Goal: Task Accomplishment & Management: Use online tool/utility

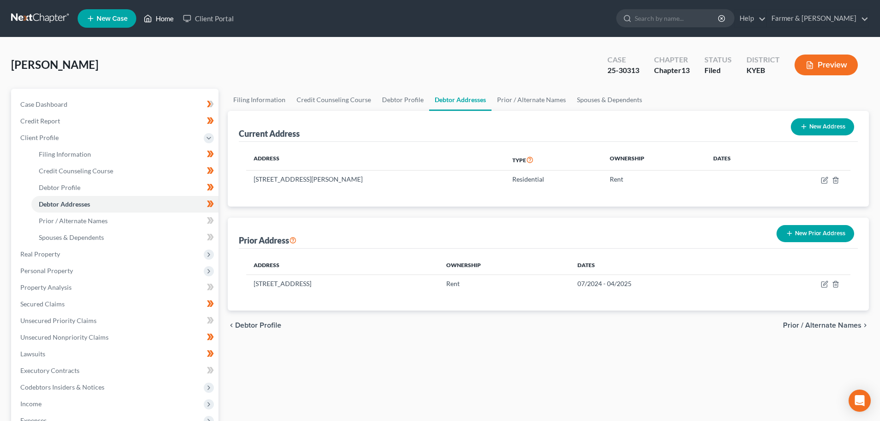
click at [163, 15] on link "Home" at bounding box center [158, 18] width 39 height 17
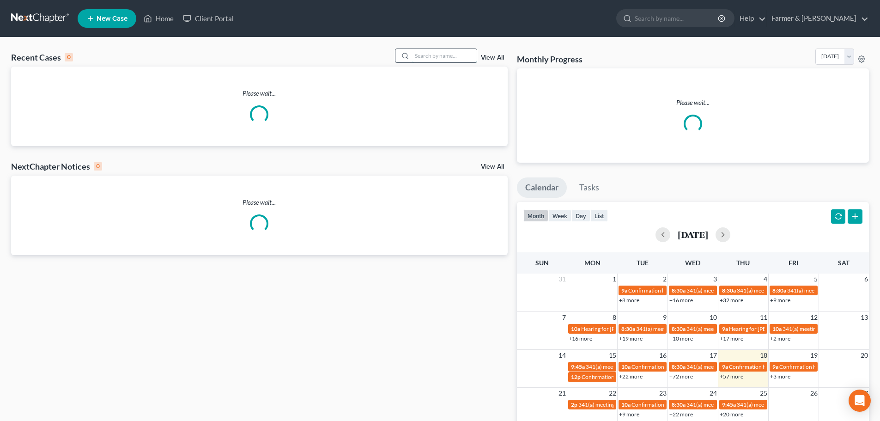
click at [424, 55] on input "search" at bounding box center [444, 55] width 65 height 13
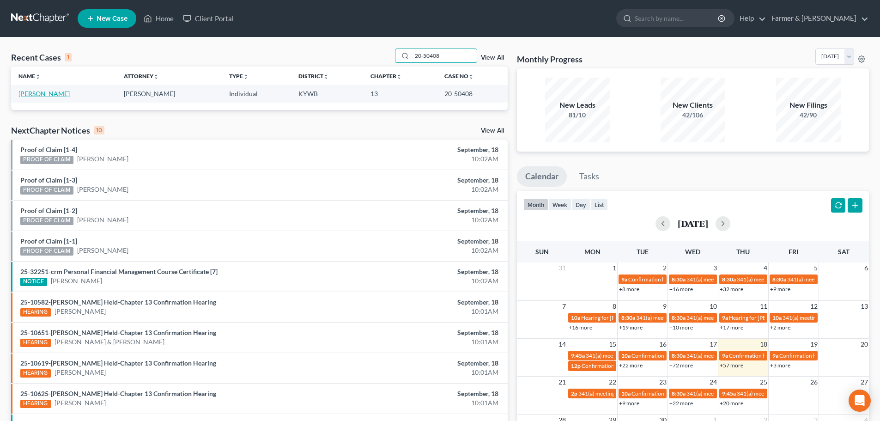
type input "20-50408"
click at [35, 93] on link "Johnson, Stephen" at bounding box center [43, 94] width 51 height 8
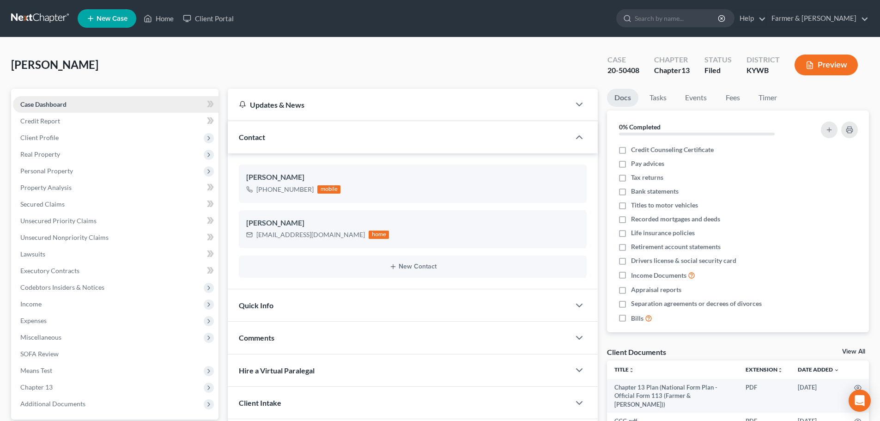
click at [77, 104] on link "Case Dashboard" at bounding box center [116, 104] width 206 height 17
click at [82, 105] on link "Case Dashboard" at bounding box center [116, 104] width 206 height 17
click at [65, 137] on span "Client Profile" at bounding box center [116, 137] width 206 height 17
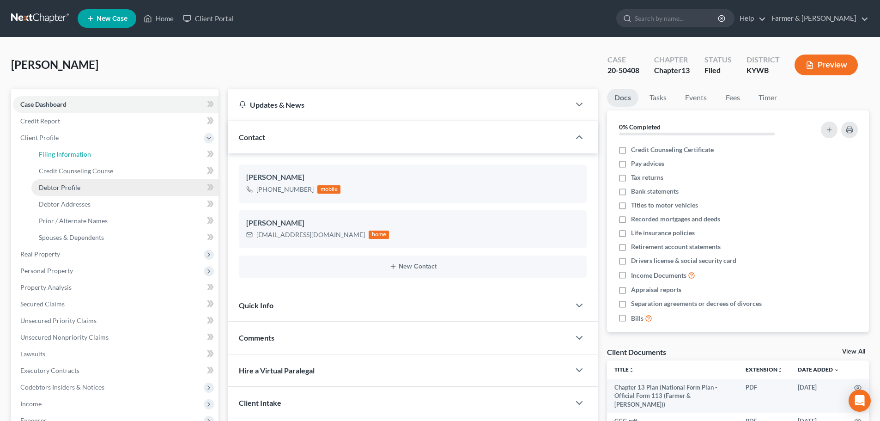
drag, startPoint x: 66, startPoint y: 156, endPoint x: 171, endPoint y: 183, distance: 108.2
click at [67, 156] on span "Filing Information" at bounding box center [65, 154] width 52 height 8
select select "1"
select select "0"
select select "3"
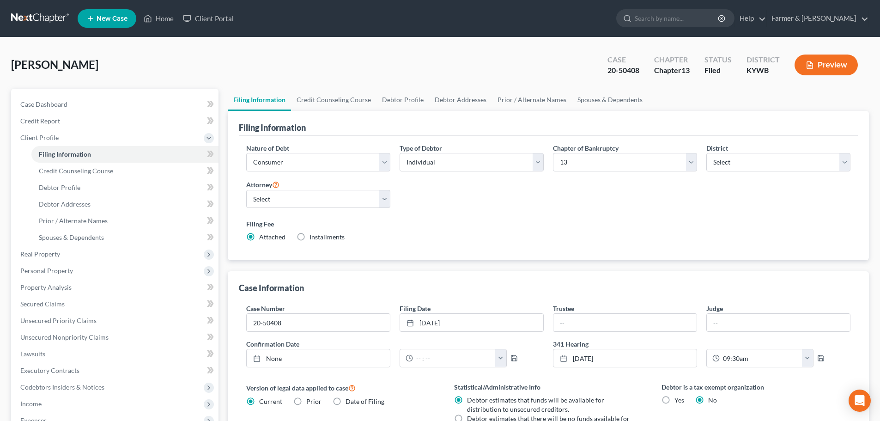
scroll to position [108, 0]
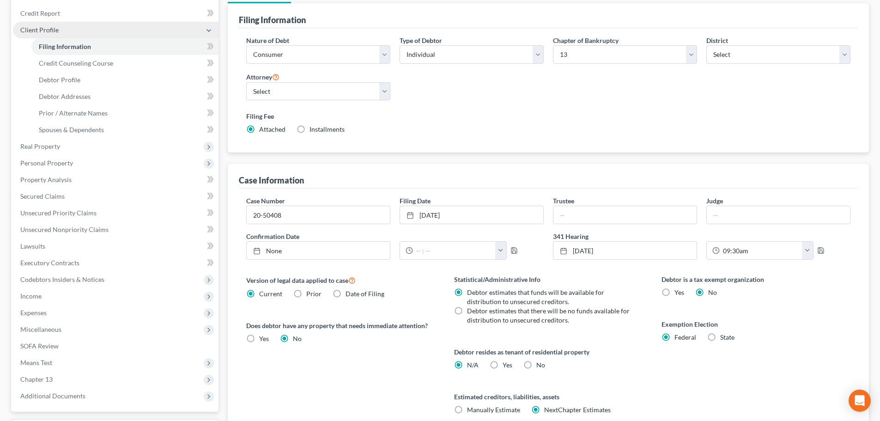
click at [98, 28] on span "Client Profile" at bounding box center [116, 30] width 206 height 17
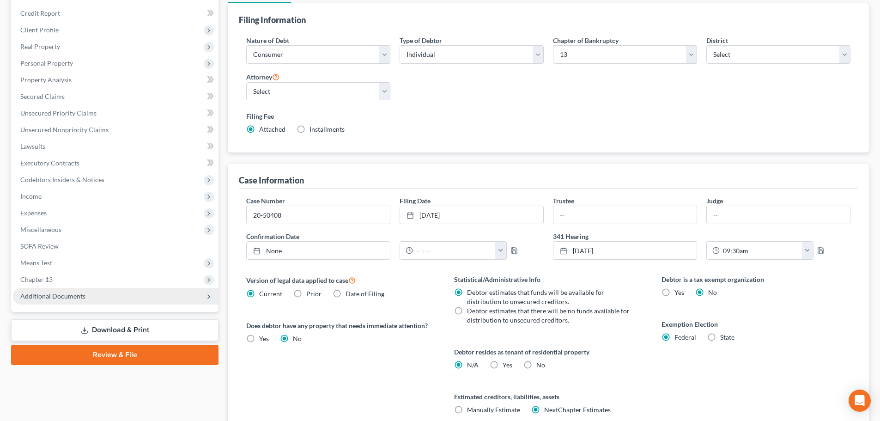
click at [72, 298] on span "Additional Documents" at bounding box center [52, 296] width 65 height 8
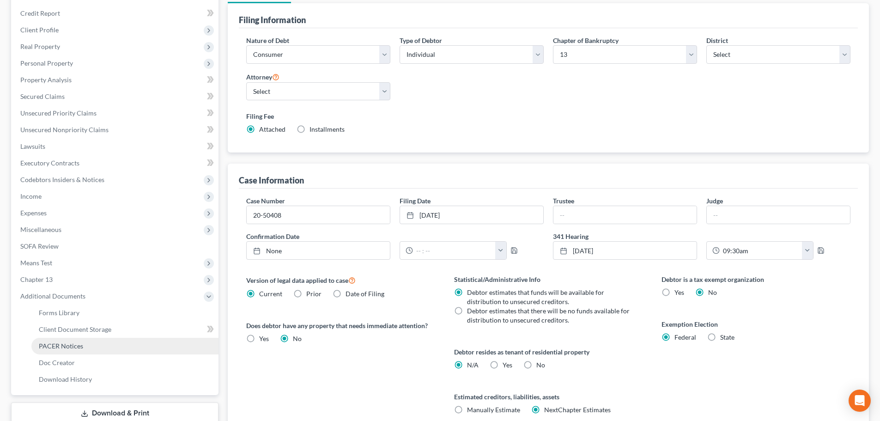
click at [73, 346] on span "PACER Notices" at bounding box center [61, 346] width 44 height 8
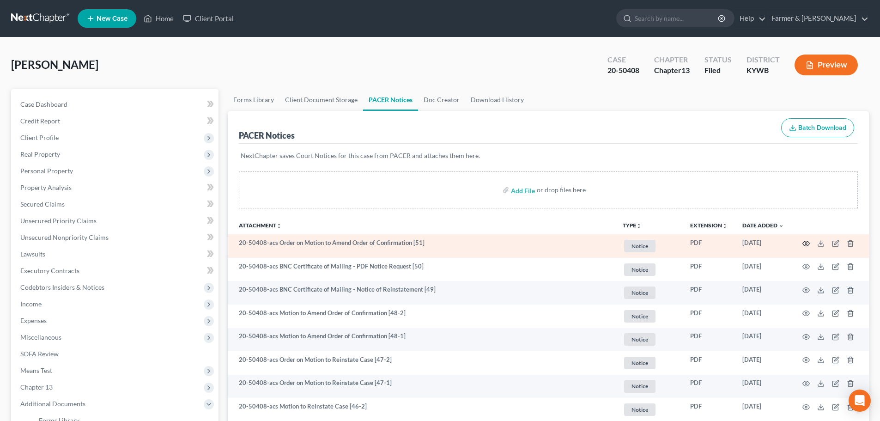
click at [805, 241] on icon "button" at bounding box center [806, 243] width 7 height 5
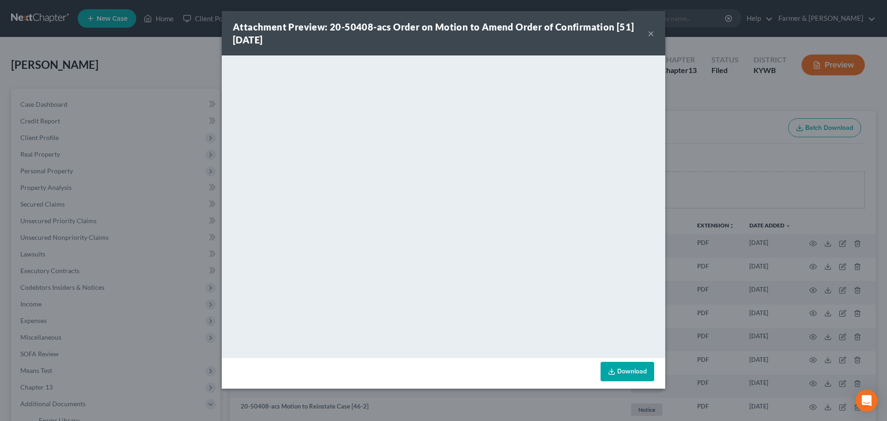
click at [653, 34] on button "×" at bounding box center [651, 33] width 6 height 11
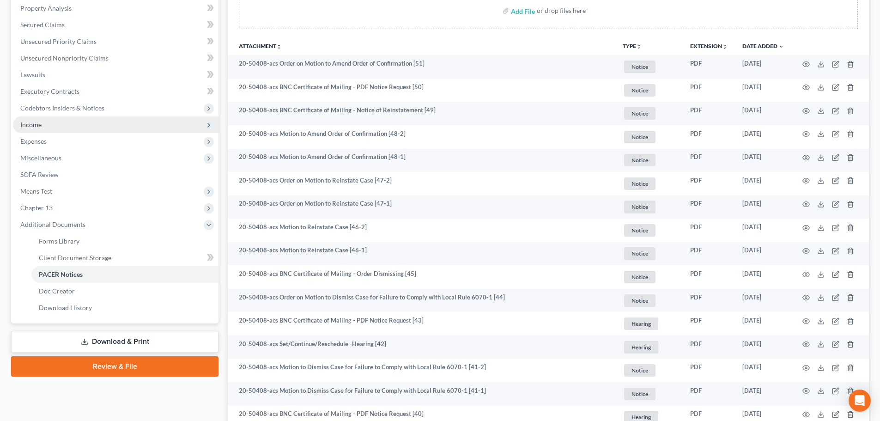
scroll to position [216, 0]
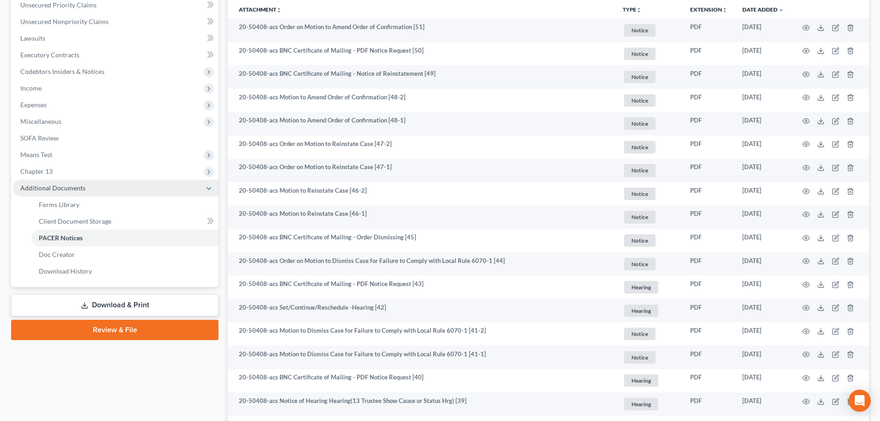
click at [116, 189] on span "Additional Documents" at bounding box center [116, 188] width 206 height 17
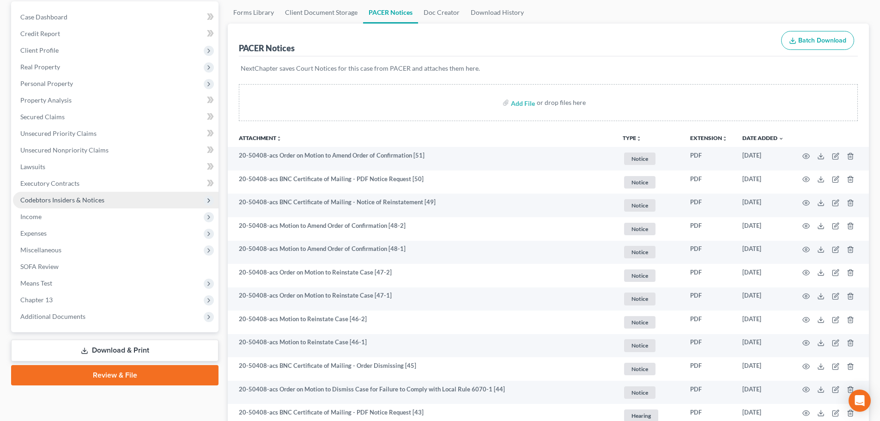
scroll to position [108, 0]
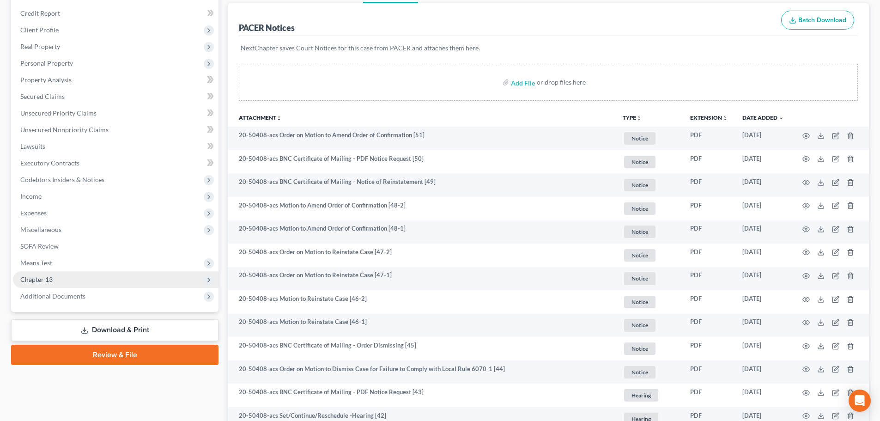
click at [69, 277] on span "Chapter 13" at bounding box center [116, 279] width 206 height 17
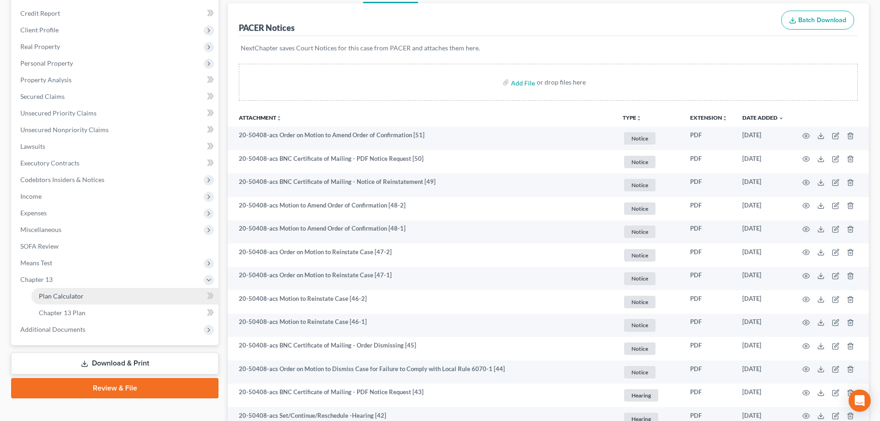
click at [71, 297] on span "Plan Calculator" at bounding box center [61, 296] width 45 height 8
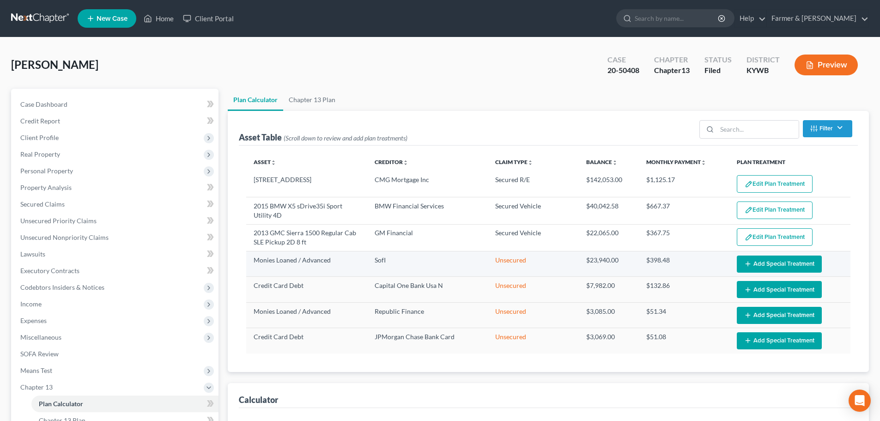
select select "59"
click at [164, 21] on link "Home" at bounding box center [158, 18] width 39 height 17
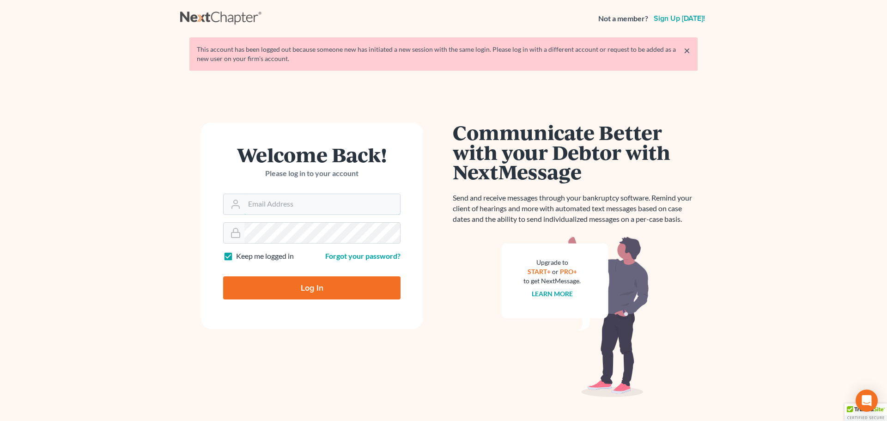
type input "tina@farmerwright.com"
click at [312, 289] on input "Log In" at bounding box center [311, 287] width 177 height 23
type input "Thinking..."
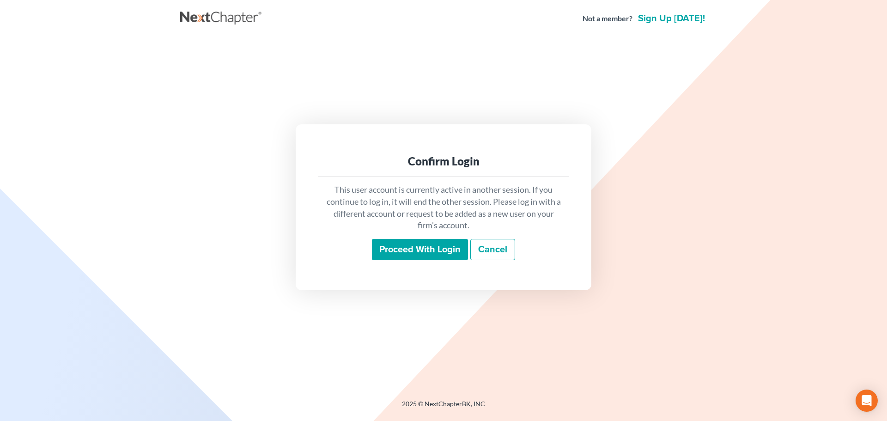
click at [422, 246] on input "Proceed with login" at bounding box center [420, 249] width 96 height 21
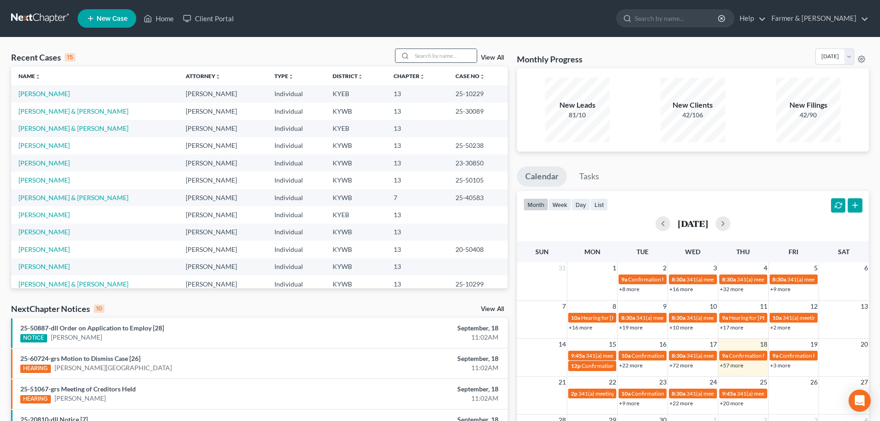
click at [428, 53] on input "search" at bounding box center [444, 55] width 65 height 13
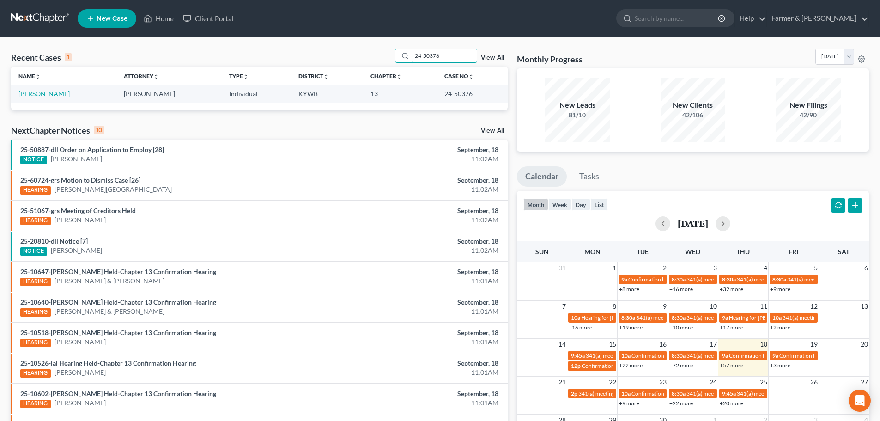
type input "24-50376"
click at [42, 92] on link "Nelson, Danyella" at bounding box center [43, 94] width 51 height 8
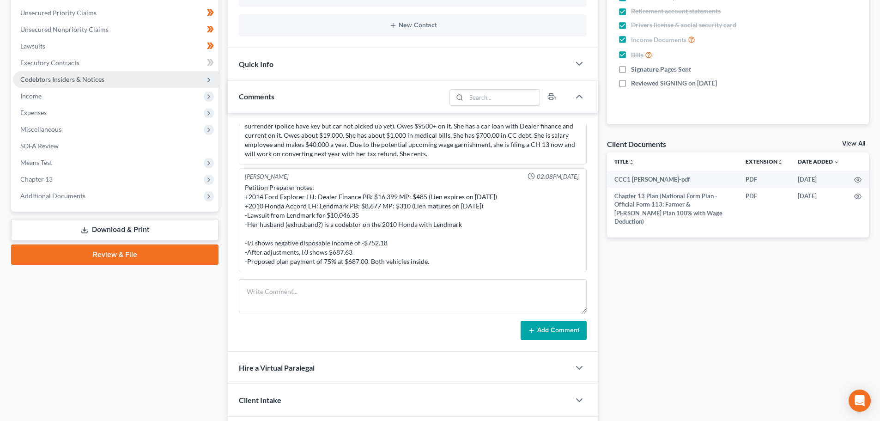
scroll to position [216, 0]
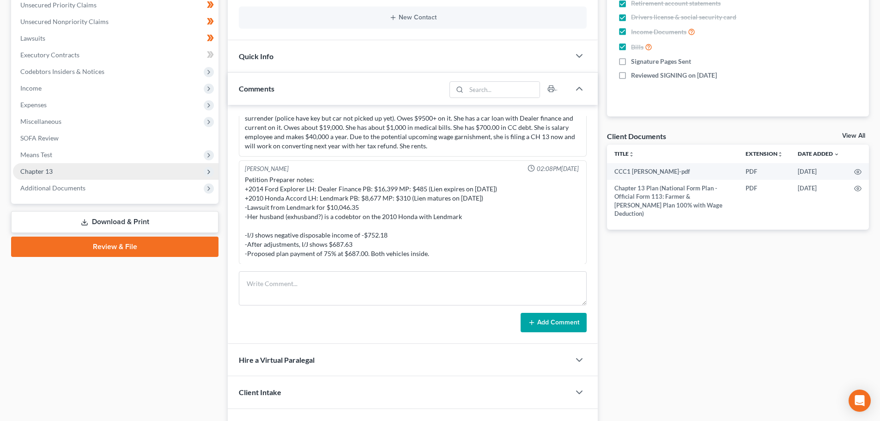
click at [55, 175] on span "Chapter 13" at bounding box center [116, 171] width 206 height 17
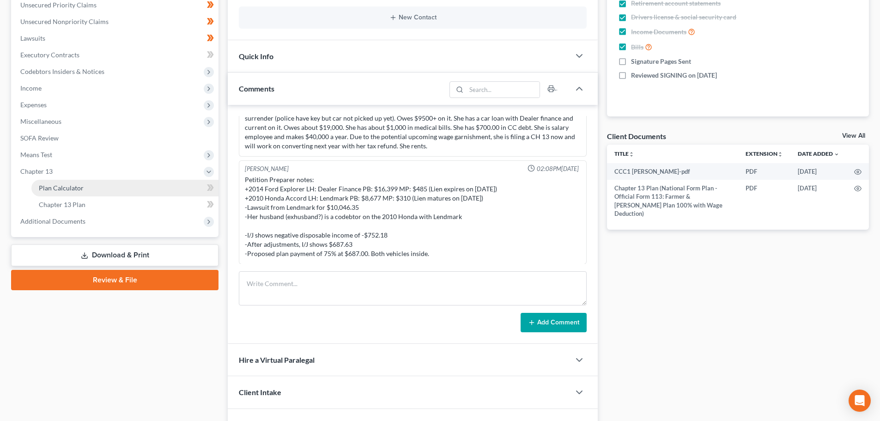
click at [76, 190] on span "Plan Calculator" at bounding box center [61, 188] width 45 height 8
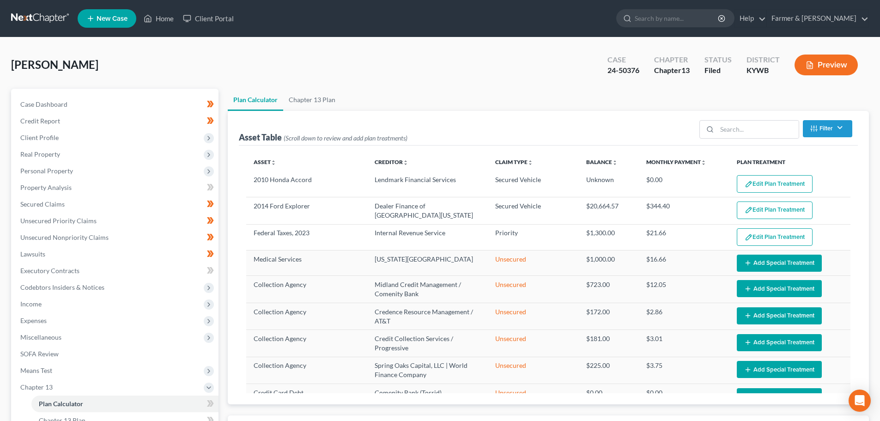
select select "59"
click at [314, 103] on link "Chapter 13 Plan" at bounding box center [312, 100] width 58 height 22
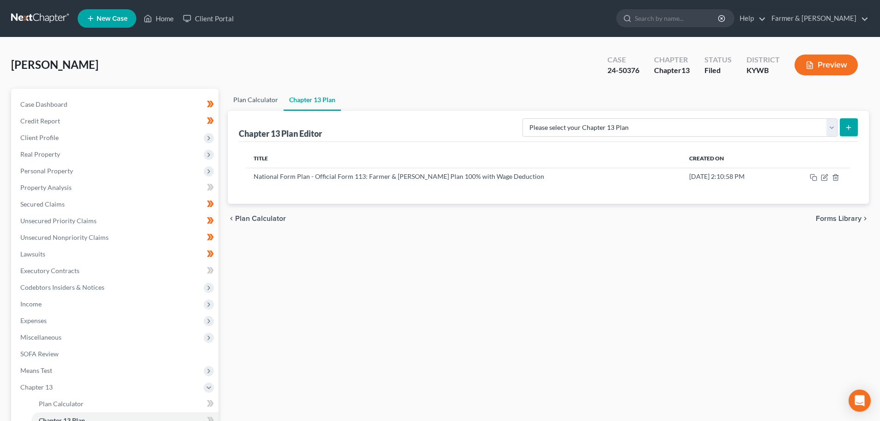
click at [260, 100] on link "Plan Calculator" at bounding box center [256, 100] width 56 height 22
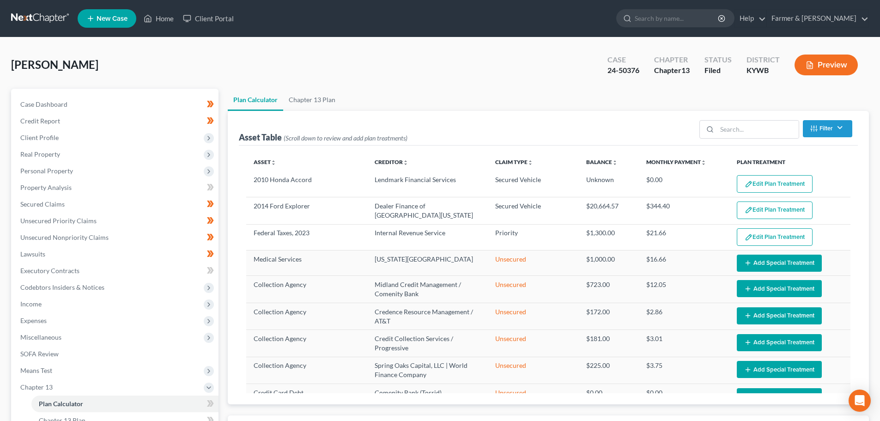
select select "59"
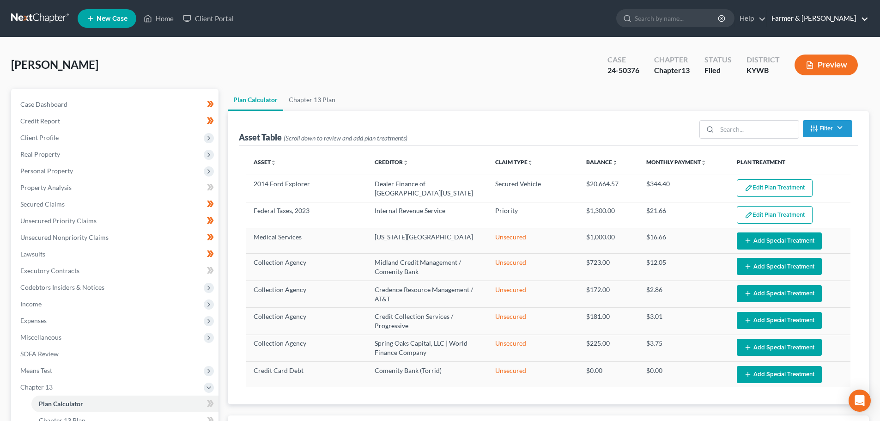
click at [840, 20] on link "Farmer & Wright" at bounding box center [818, 18] width 102 height 17
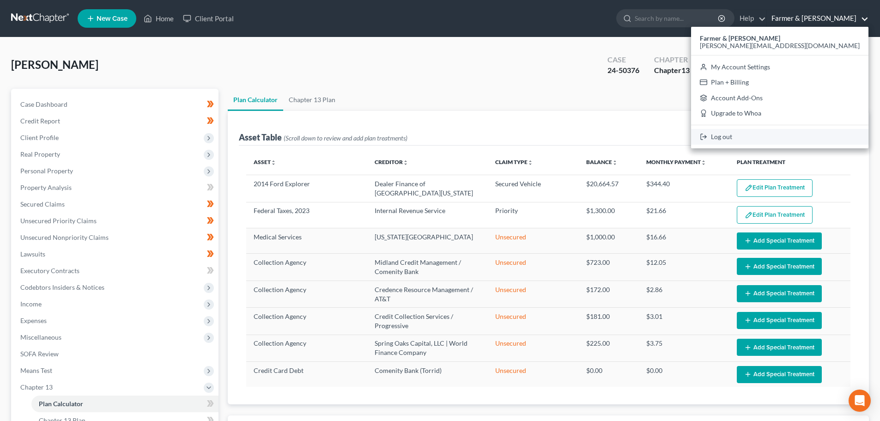
click at [814, 138] on link "Log out" at bounding box center [779, 137] width 177 height 16
